Goal: Task Accomplishment & Management: Manage account settings

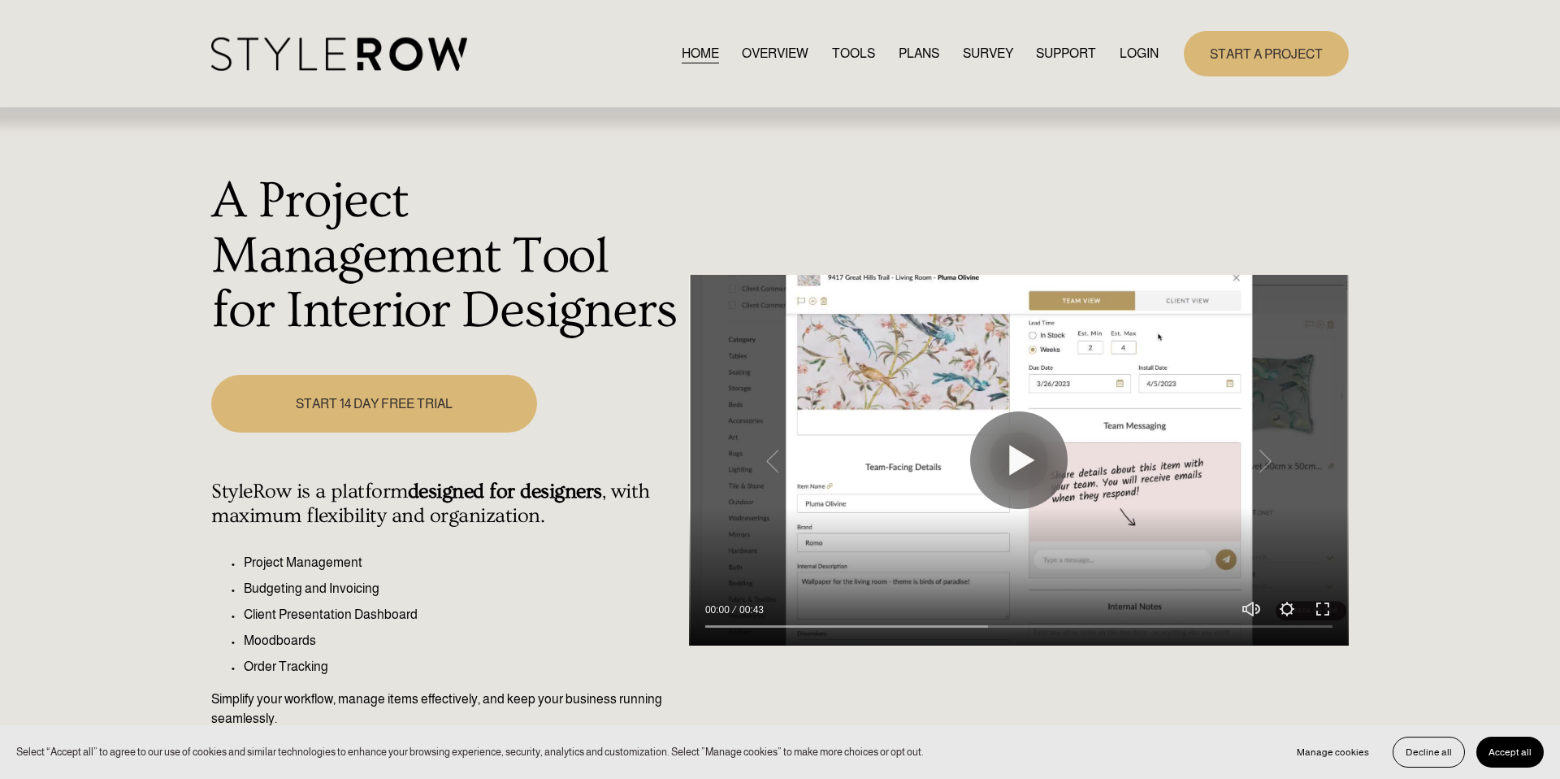
click at [1150, 54] on link "LOGIN" at bounding box center [1139, 53] width 39 height 22
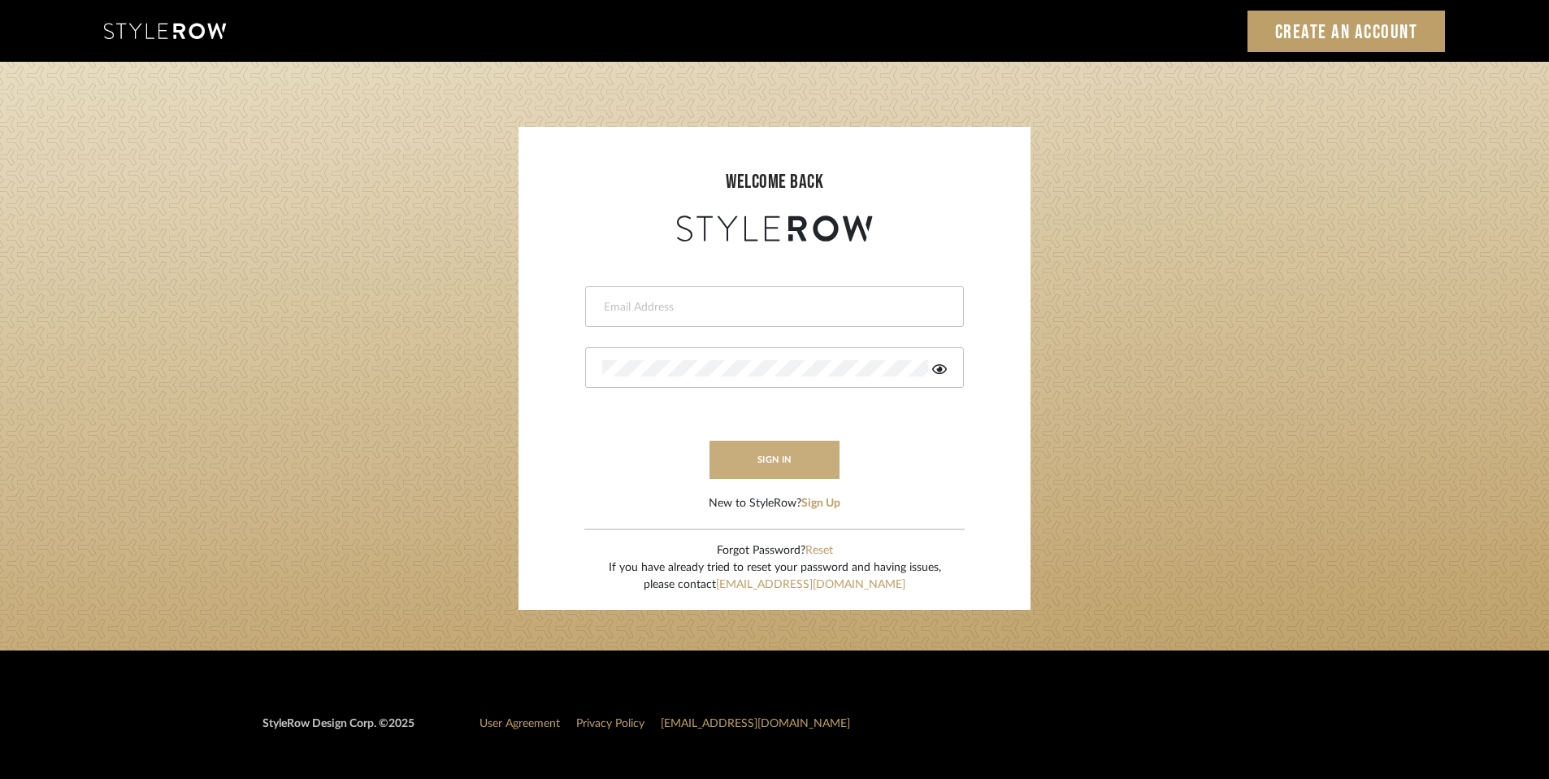
type input "Stacey@davisstagingdesign.com"
click at [795, 462] on button "sign in" at bounding box center [774, 459] width 130 height 38
click at [773, 460] on button "sign in" at bounding box center [774, 459] width 130 height 38
click at [775, 453] on button "sign in" at bounding box center [774, 459] width 130 height 38
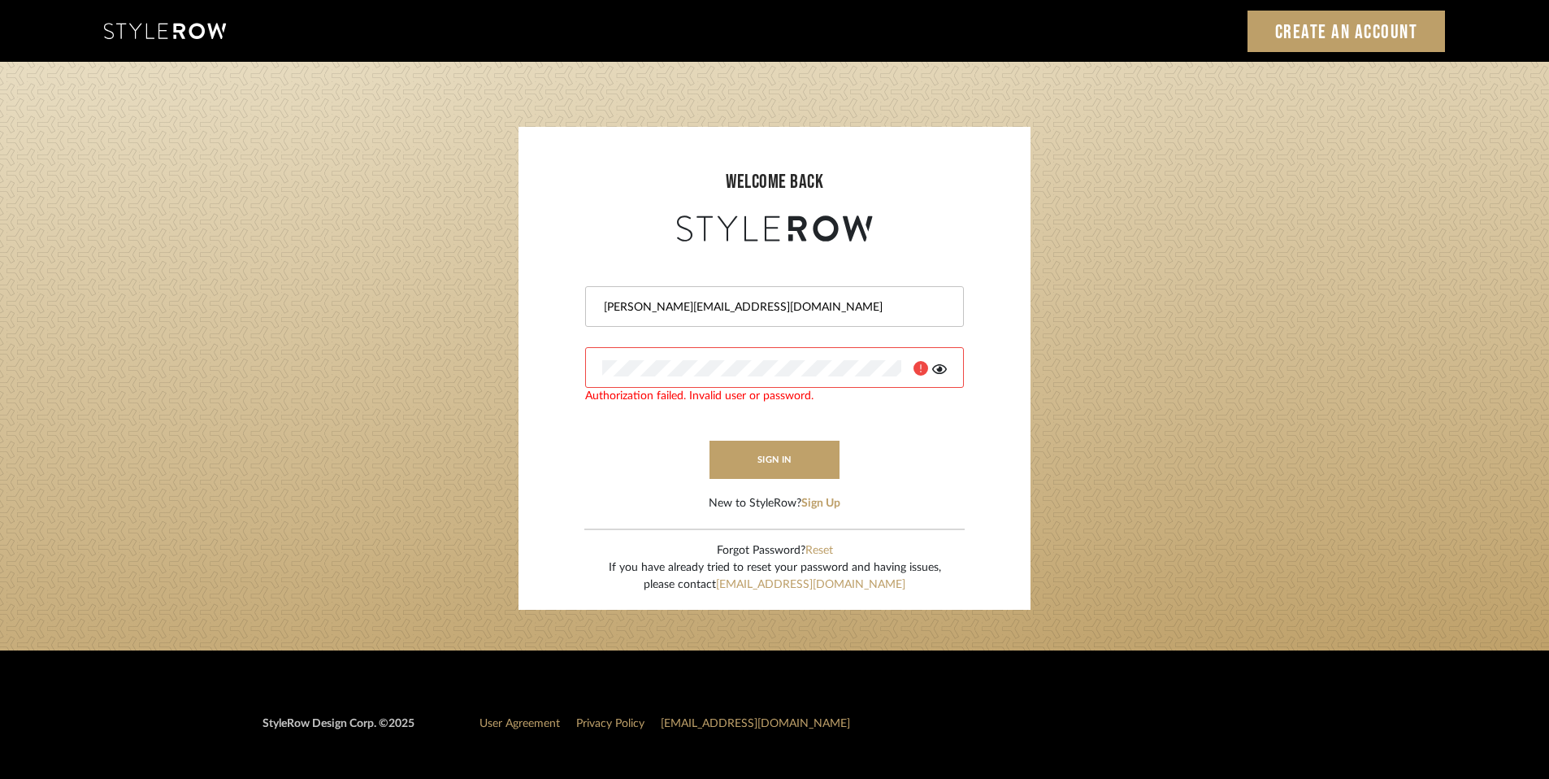
click at [598, 447] on form "Stacey@davisstagingdesign.com Authorization failed. Invalid user or password. s…" at bounding box center [774, 378] width 479 height 267
click at [943, 368] on icon at bounding box center [939, 368] width 15 height 13
click at [757, 461] on button "sign in" at bounding box center [774, 459] width 130 height 38
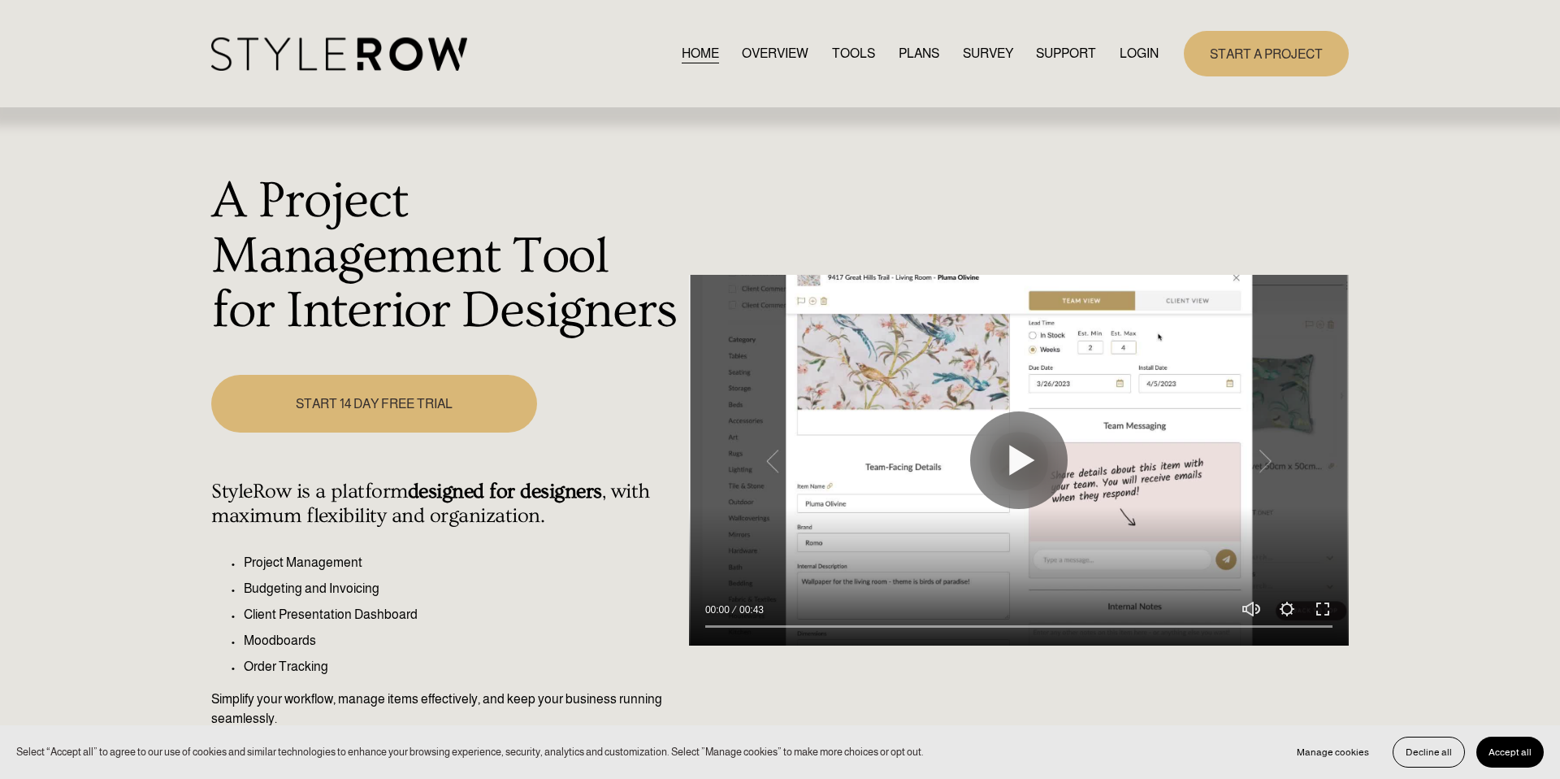
click at [1145, 55] on link "LOGIN" at bounding box center [1139, 53] width 39 height 22
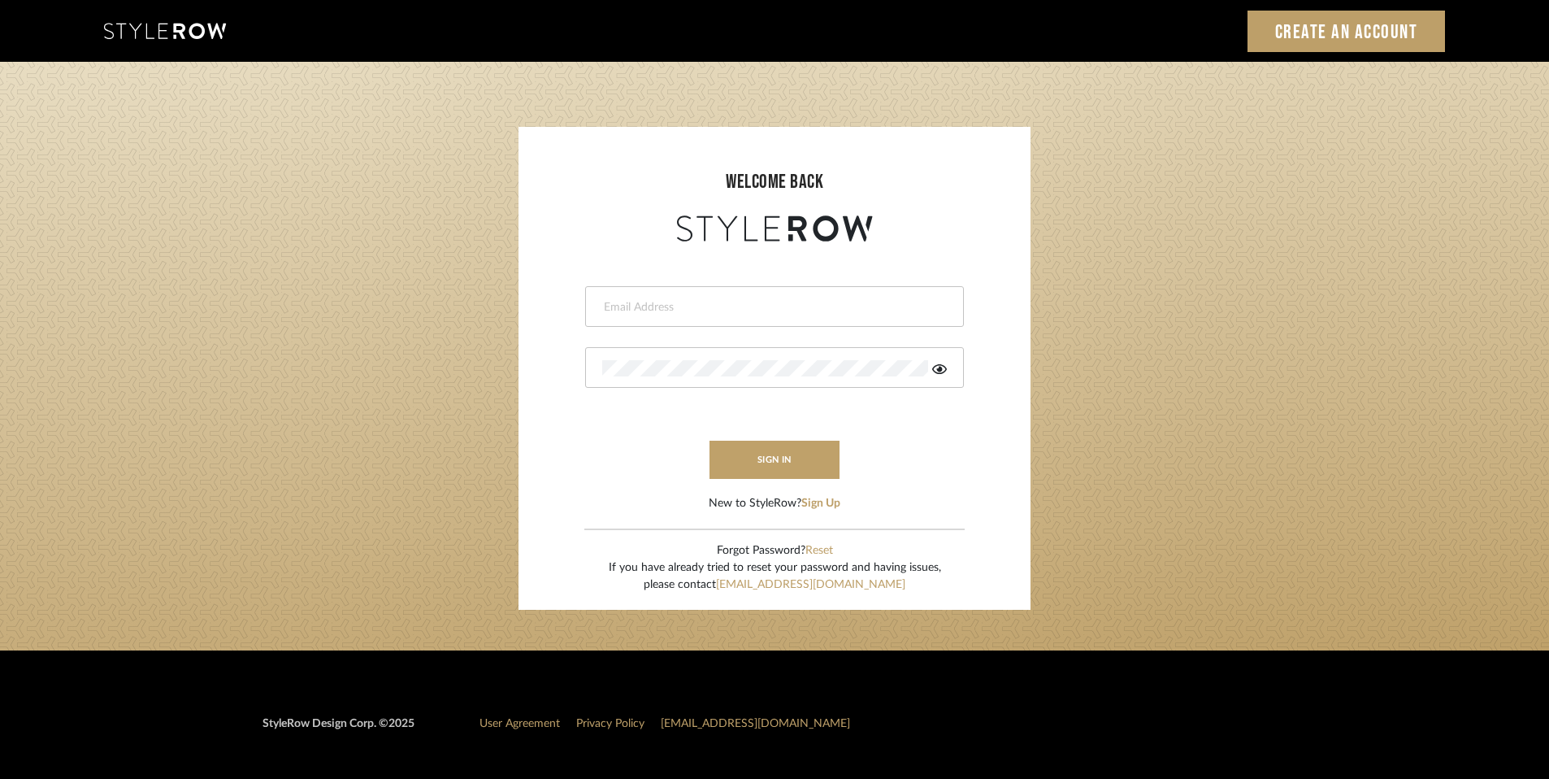
type input "[PERSON_NAME][EMAIL_ADDRESS][DOMAIN_NAME]"
click at [942, 374] on icon at bounding box center [939, 368] width 15 height 13
click at [788, 467] on button "sign in" at bounding box center [774, 459] width 130 height 38
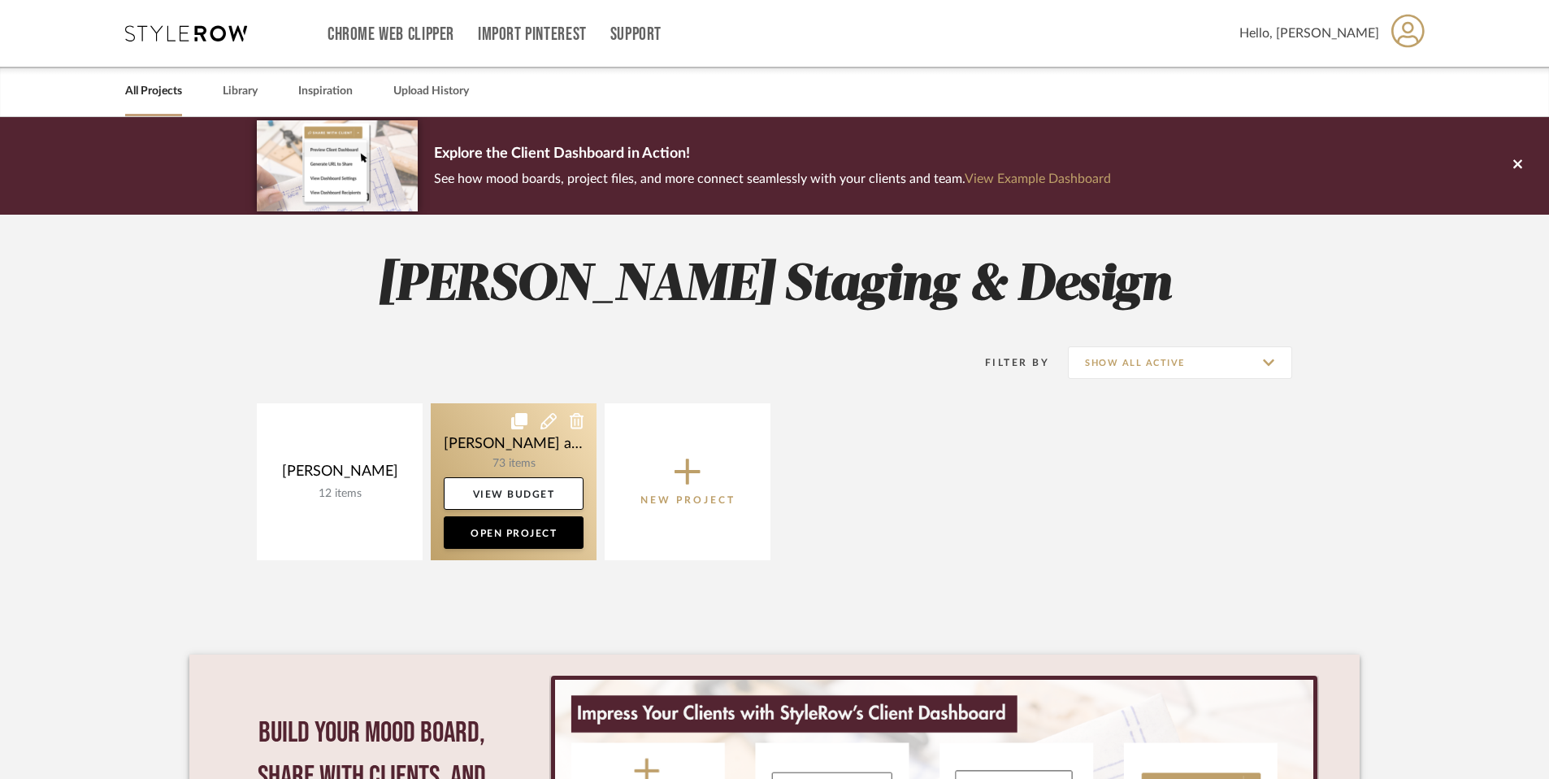
click at [472, 416] on link at bounding box center [514, 481] width 166 height 157
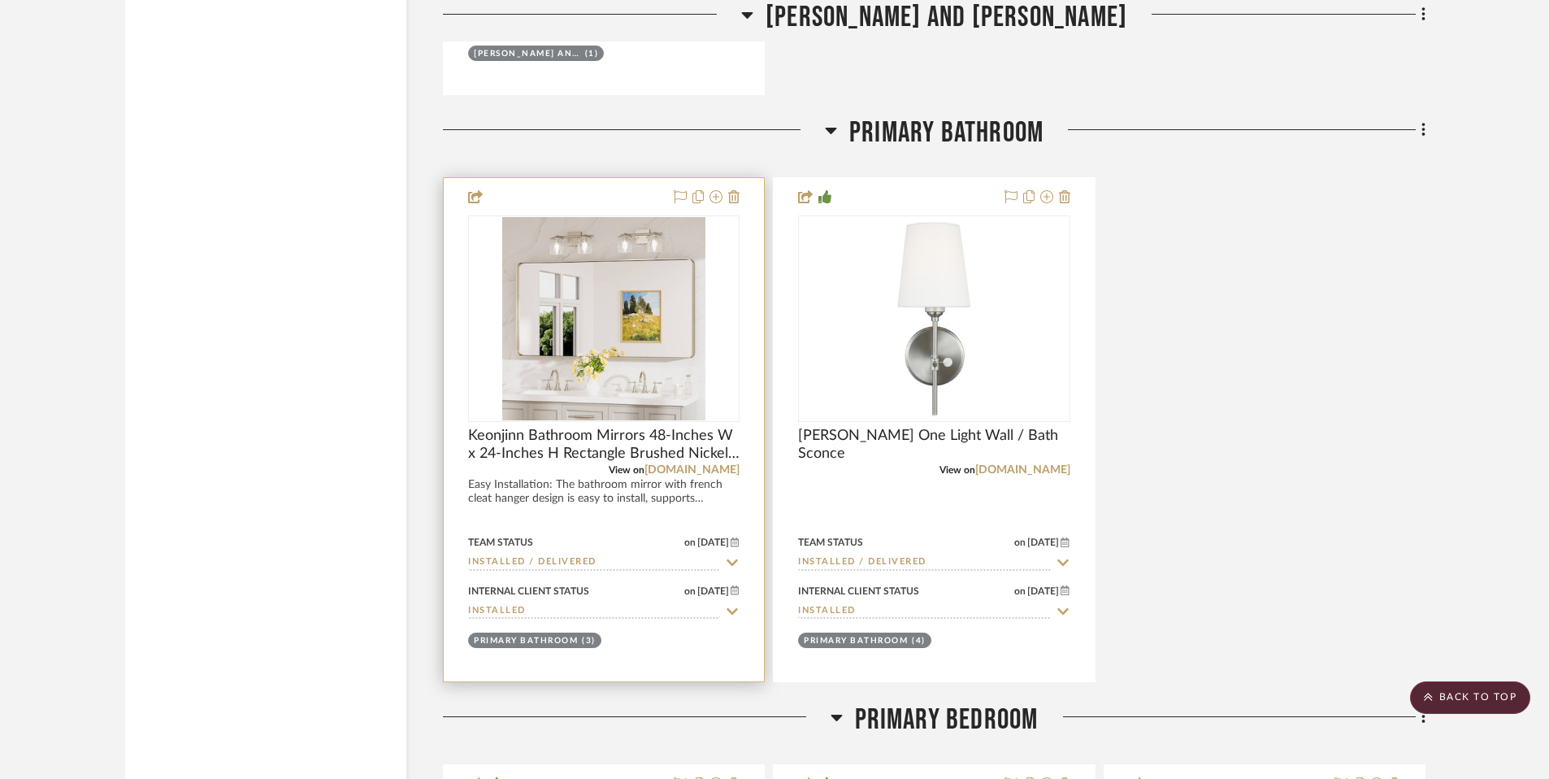
scroll to position [9914, 0]
